Goal: Information Seeking & Learning: Understand process/instructions

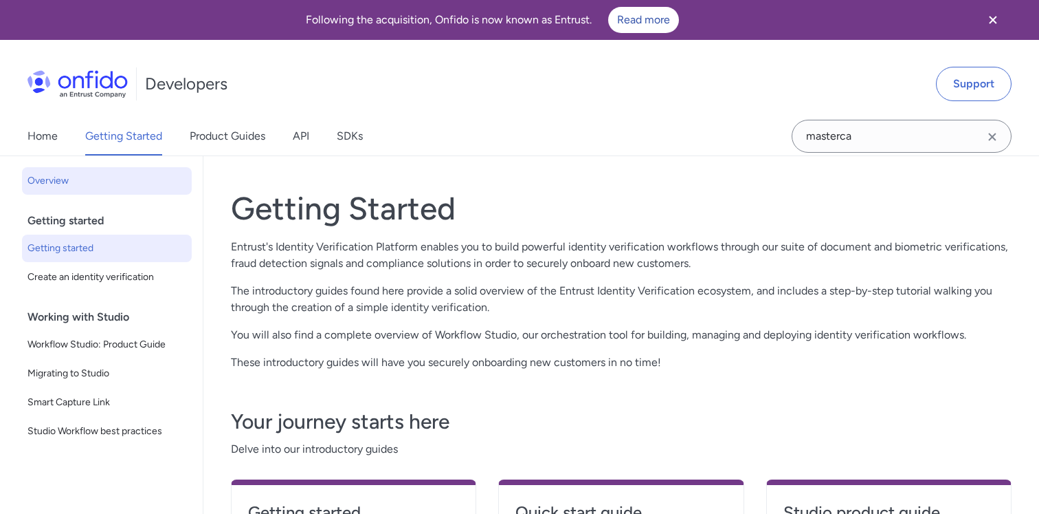
click at [91, 239] on link "Getting started" at bounding box center [107, 247] width 170 height 27
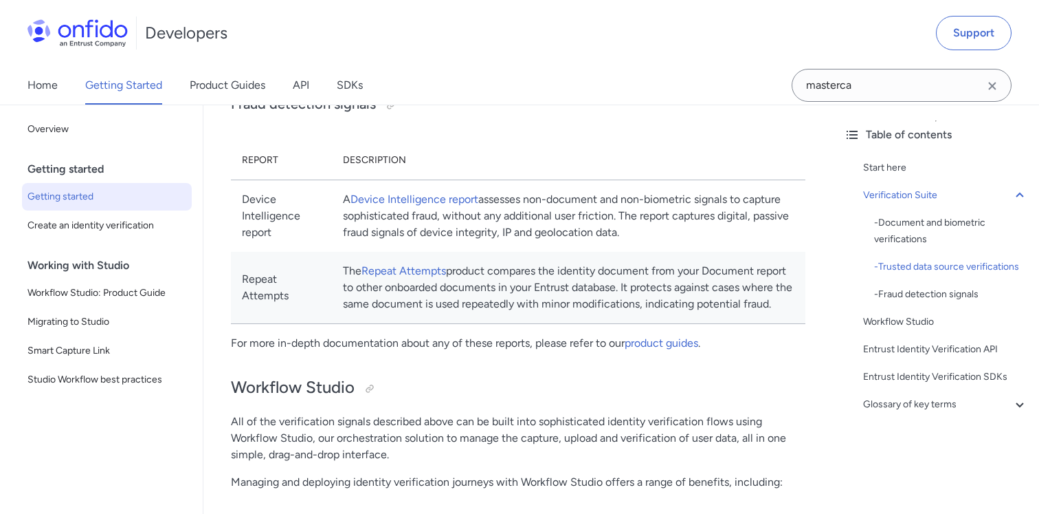
scroll to position [1464, 0]
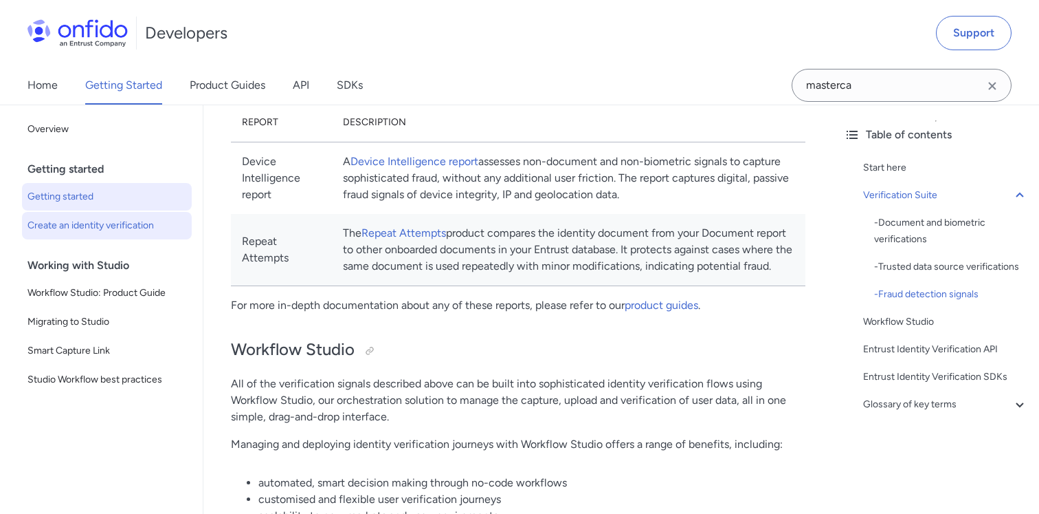
click at [66, 212] on link "Create an identity verification" at bounding box center [107, 225] width 170 height 27
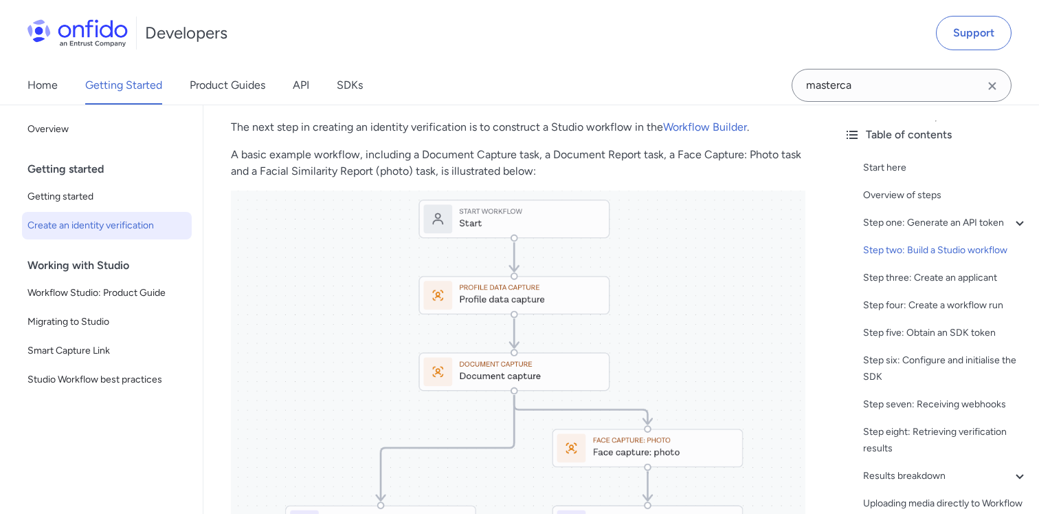
scroll to position [1562, 0]
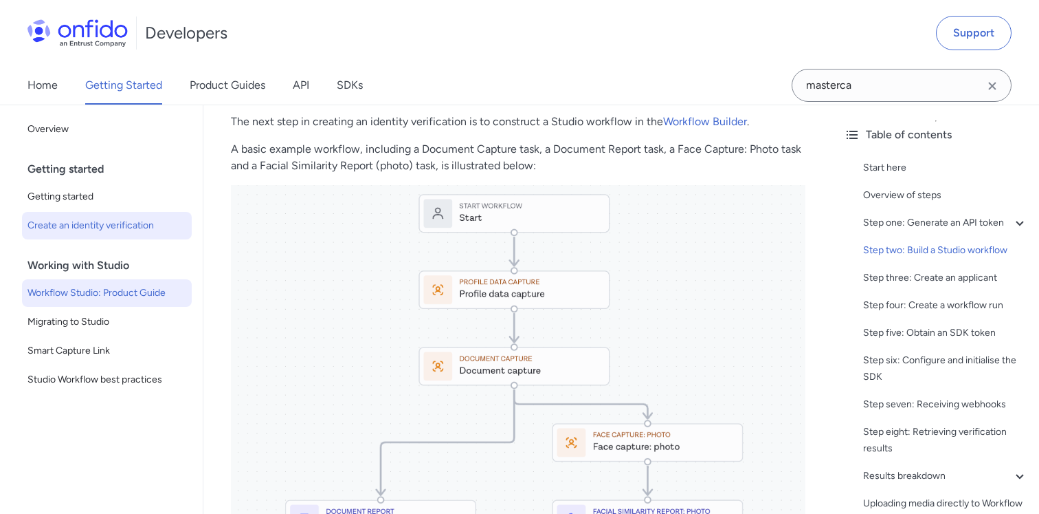
click at [109, 302] on link "Workflow Studio: Product Guide" at bounding box center [107, 292] width 170 height 27
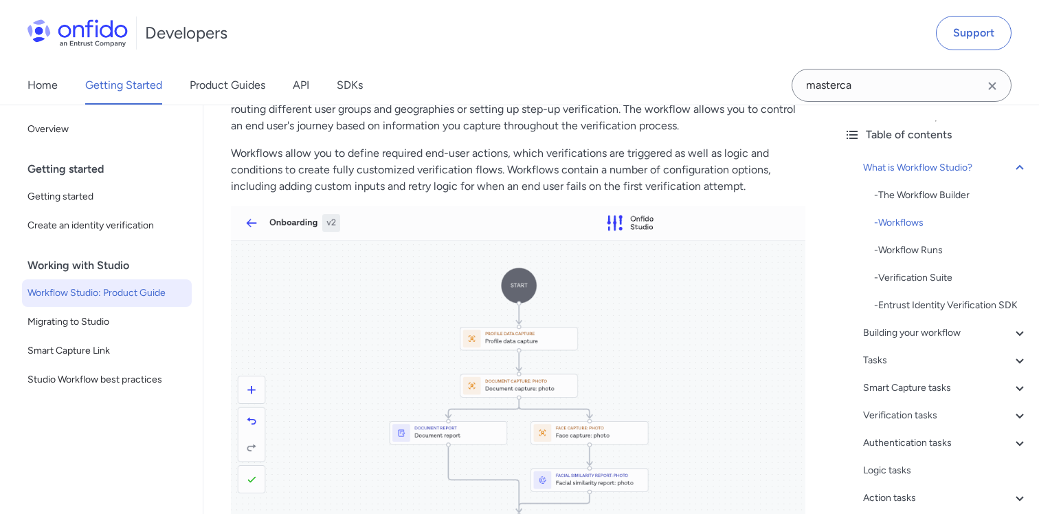
scroll to position [604, 0]
click at [225, 96] on link "Product Guides" at bounding box center [228, 85] width 76 height 38
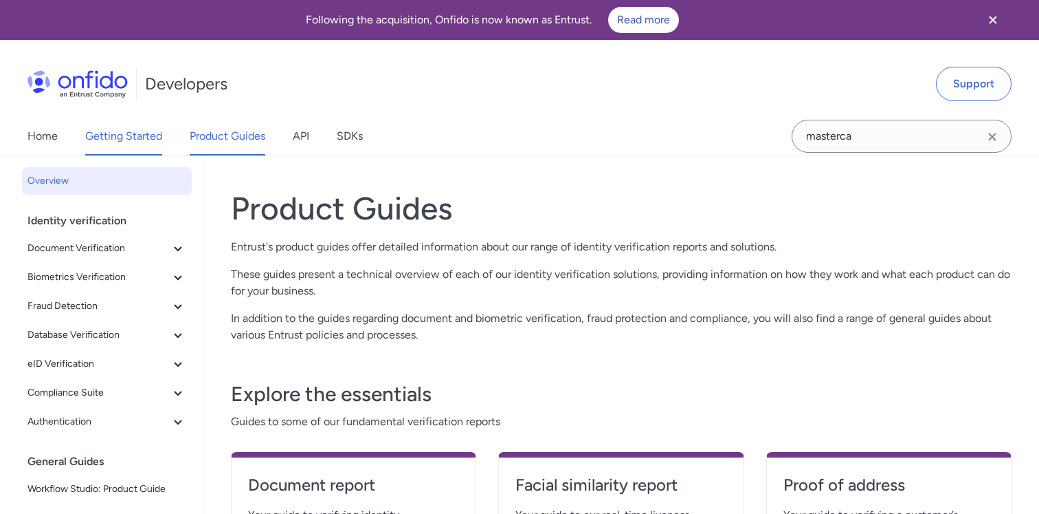
click at [135, 142] on link "Getting Started" at bounding box center [123, 136] width 77 height 38
click at [121, 137] on link "Getting Started" at bounding box center [123, 136] width 77 height 38
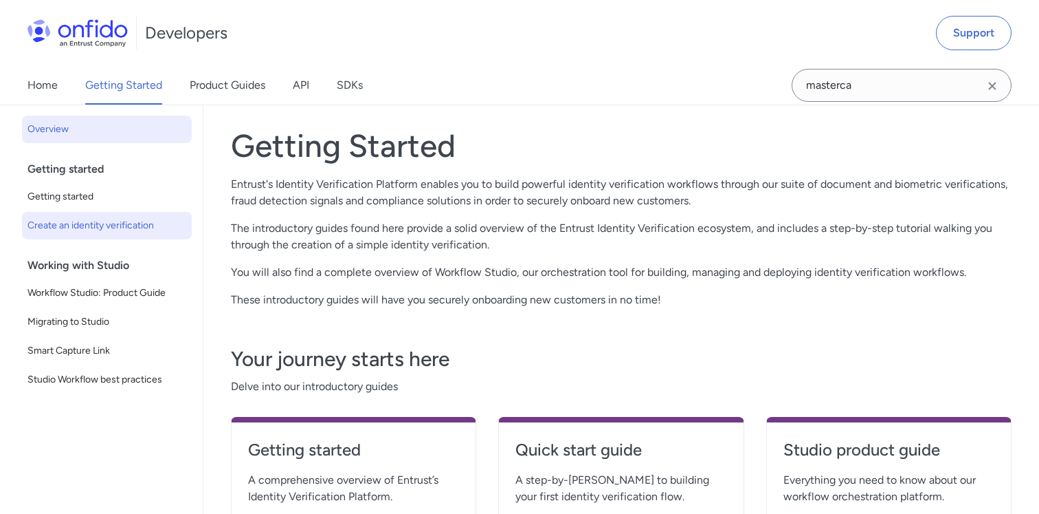
scroll to position [63, 0]
click at [78, 200] on span "Getting started" at bounding box center [106, 196] width 159 height 16
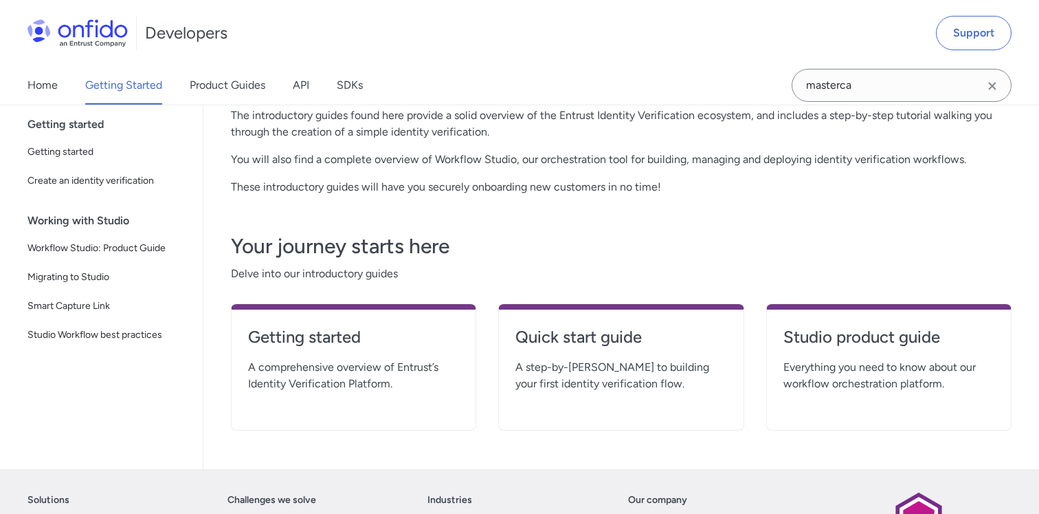
scroll to position [194, 0]
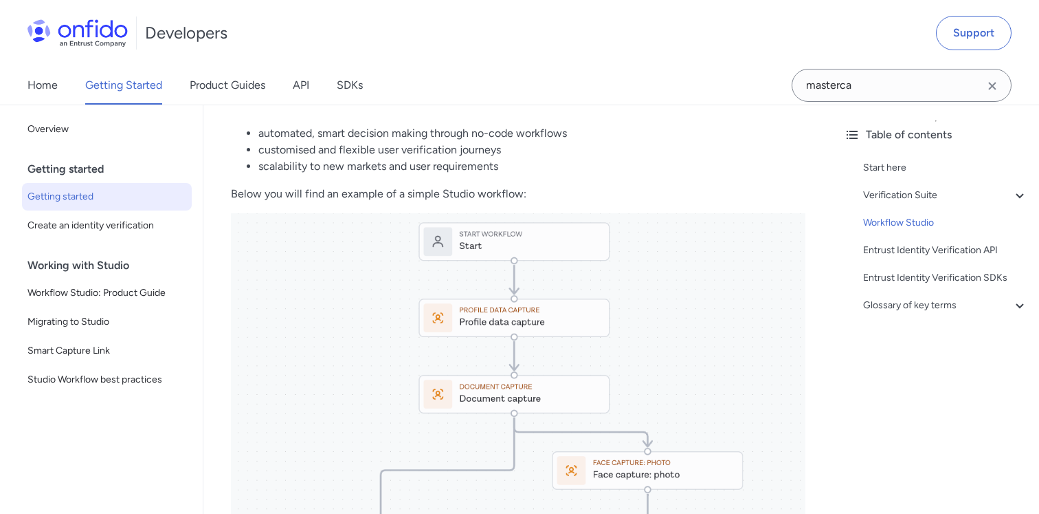
scroll to position [1829, 0]
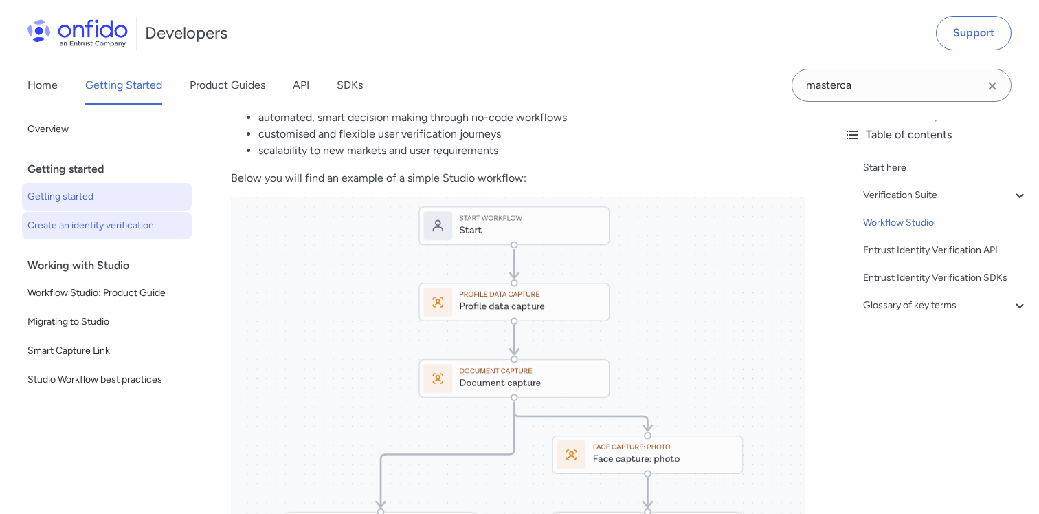
click at [84, 233] on span "Create an identity verification" at bounding box center [106, 225] width 159 height 16
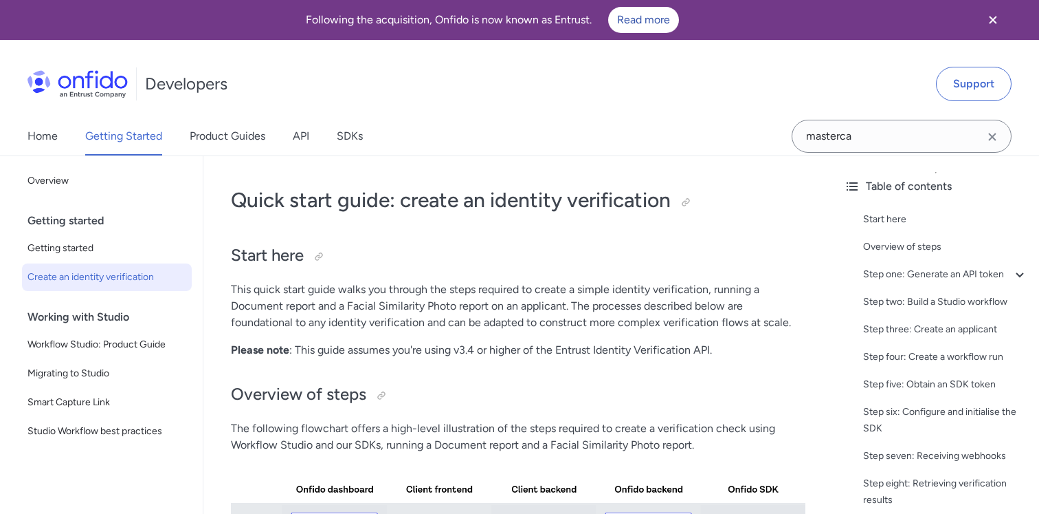
click at [84, 233] on div "Getting started" at bounding box center [112, 220] width 170 height 27
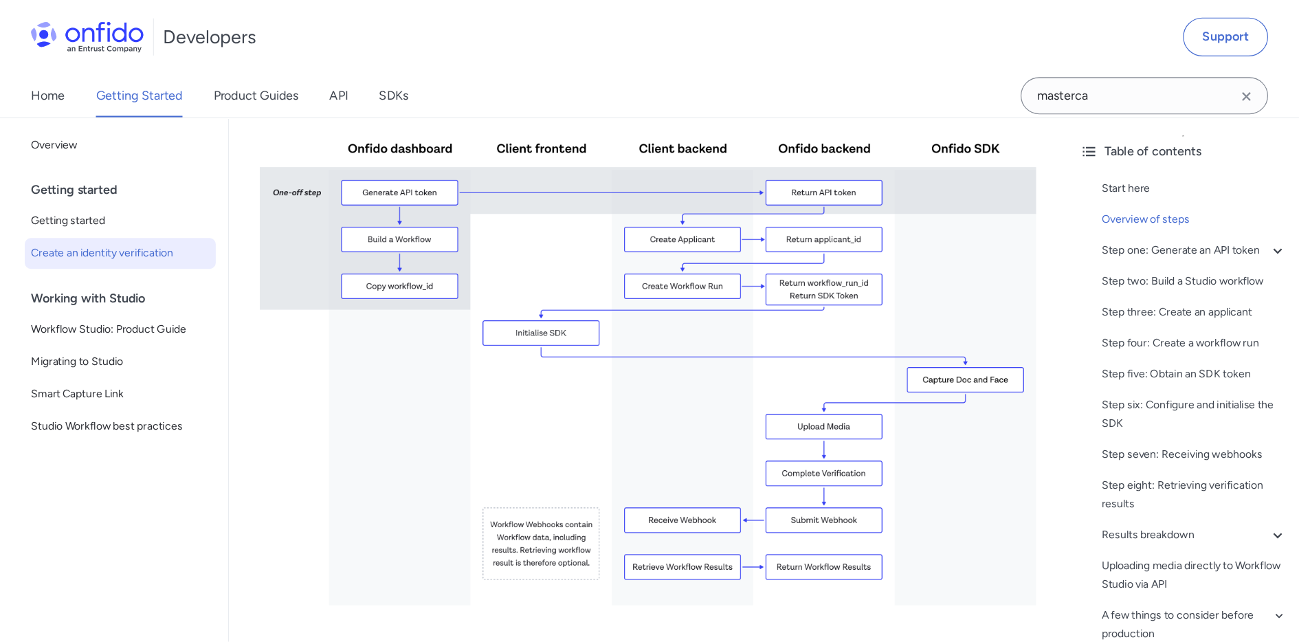
scroll to position [362, 0]
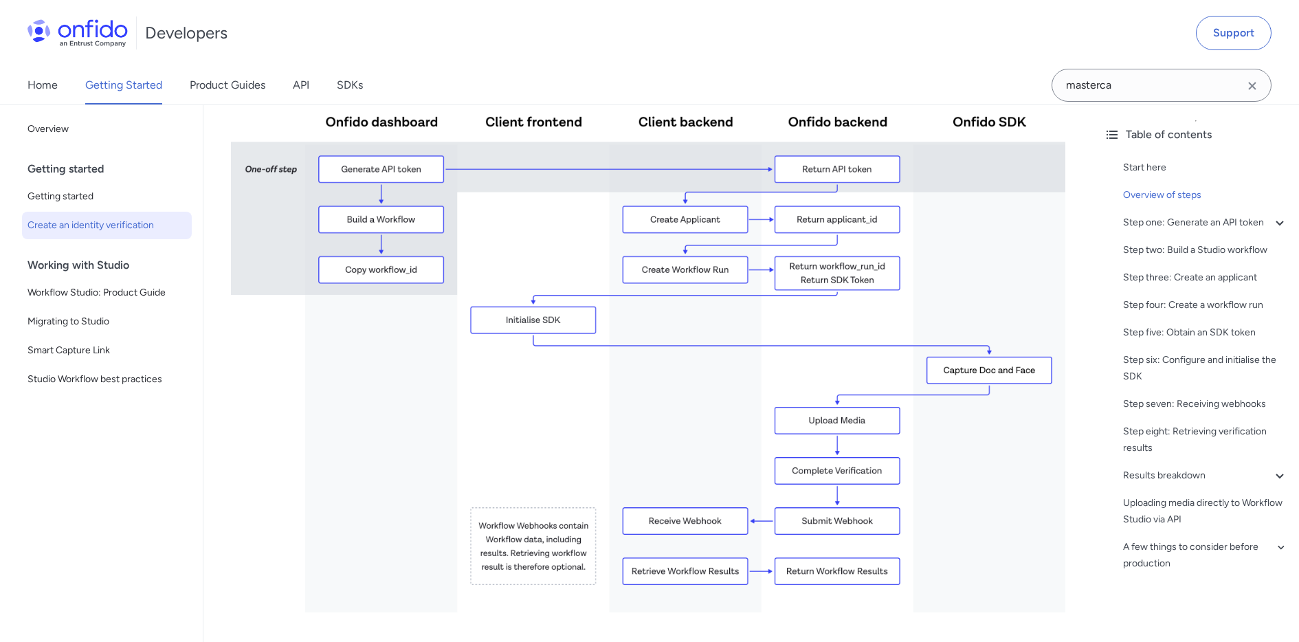
click at [979, 370] on img at bounding box center [648, 349] width 835 height 527
